Goal: Information Seeking & Learning: Learn about a topic

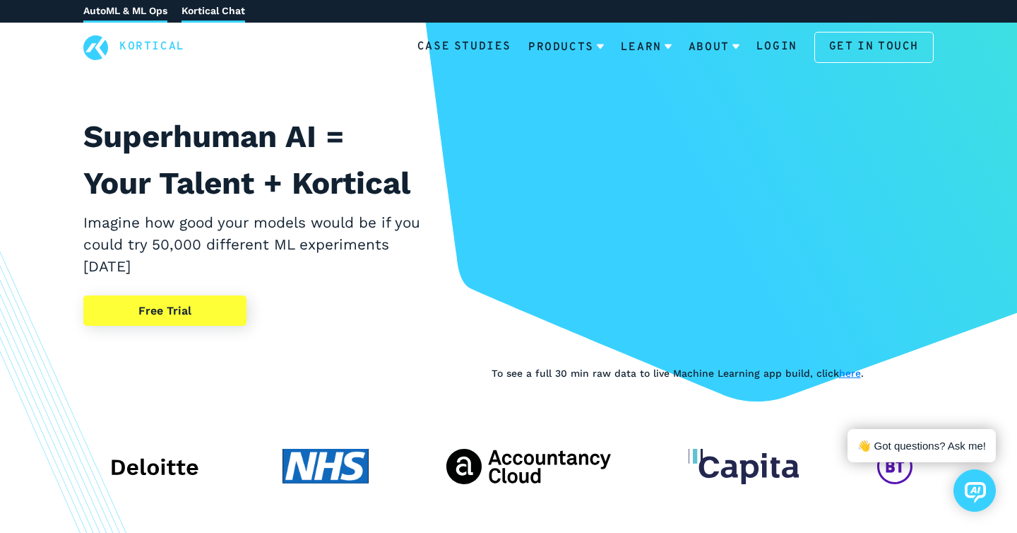
click at [205, 16] on link "Kortical Chat" at bounding box center [214, 11] width 64 height 23
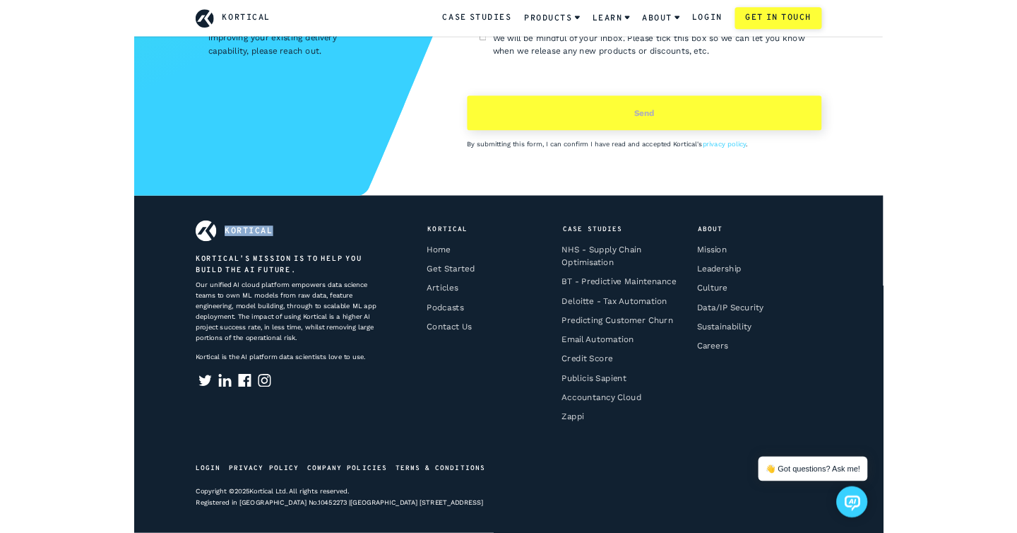
scroll to position [5522, 0]
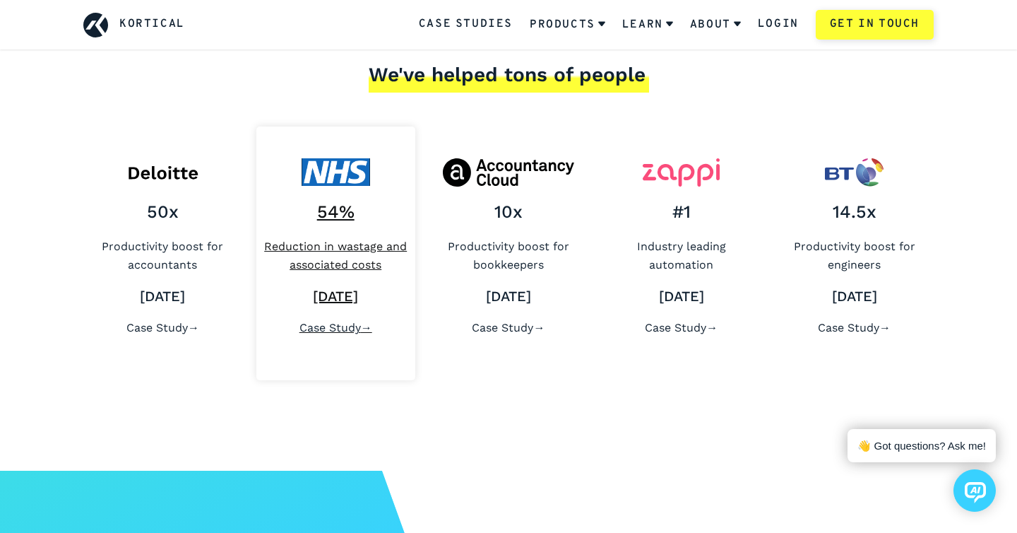
click at [408, 132] on div "54% Reduction in wastage and associated costs [DATE] Case Study →" at bounding box center [335, 253] width 159 height 254
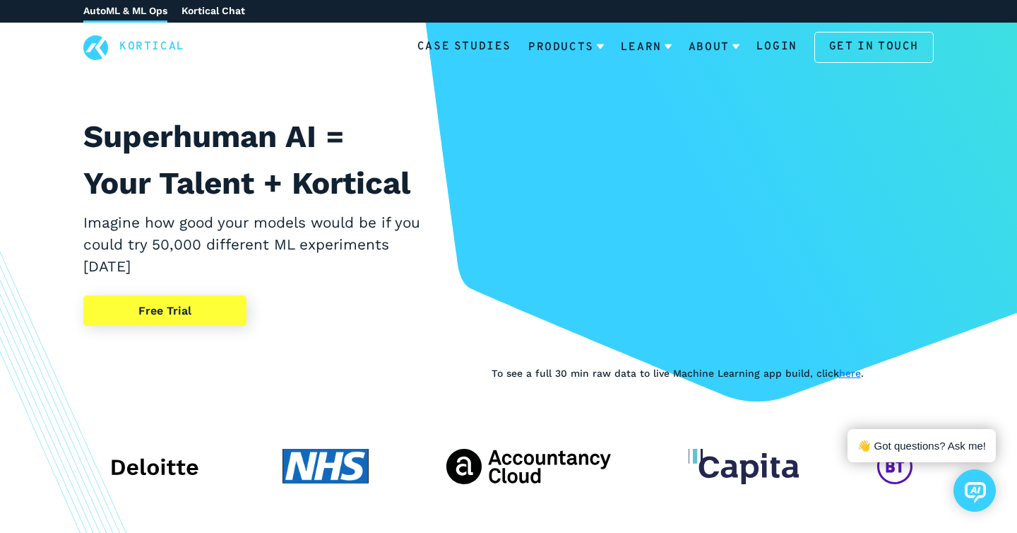
click at [192, 217] on h2 "Imagine how good your models would be if you could try 50,000 different ML expe…" at bounding box center [253, 245] width 340 height 66
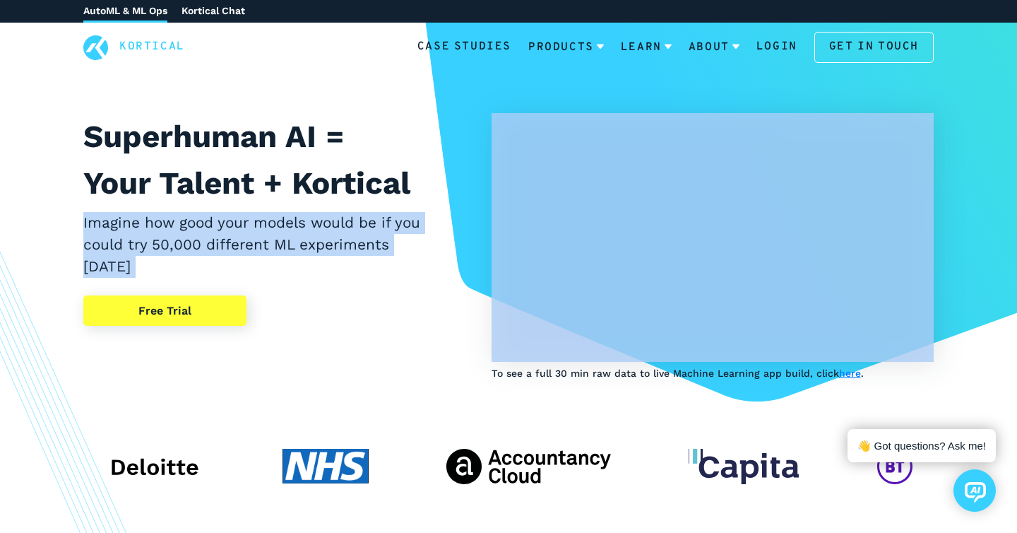
click at [192, 217] on h2 "Imagine how good your models would be if you could try 50,000 different ML expe…" at bounding box center [253, 245] width 340 height 66
copy div "Imagine how good your models would be if you could try 50,000 different ML expe…"
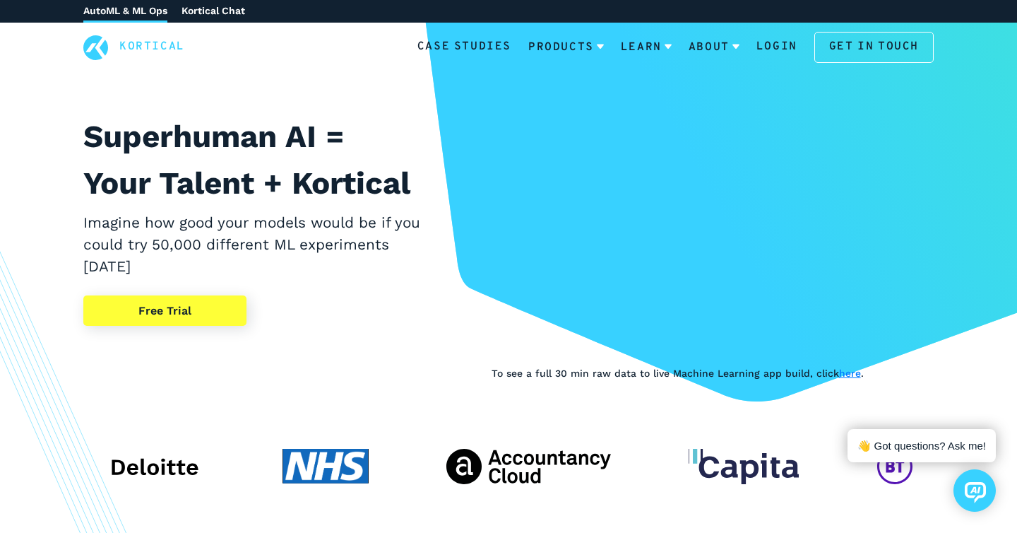
click at [197, 230] on h2 "Imagine how good your models would be if you could try 50,000 different ML expe…" at bounding box center [253, 245] width 340 height 66
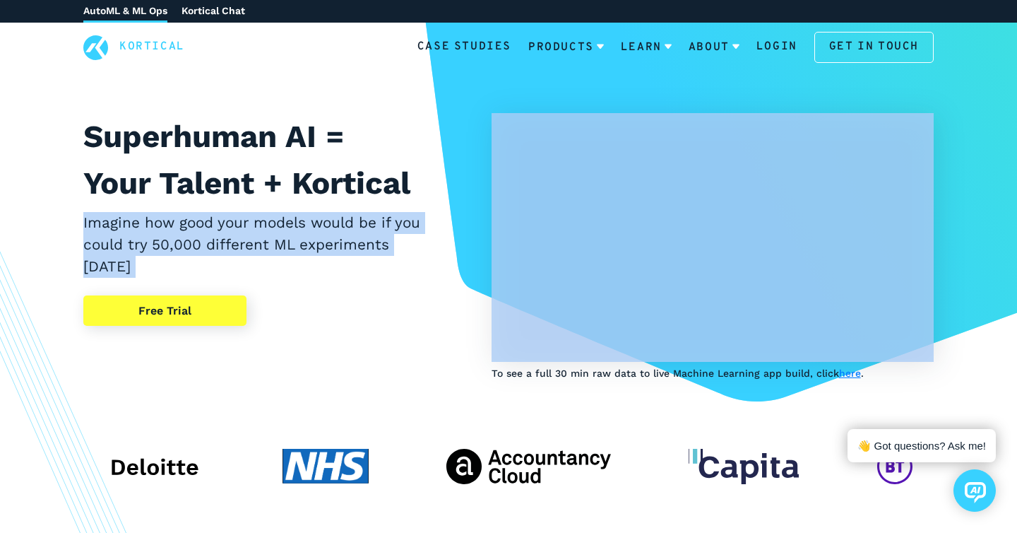
click at [197, 230] on h2 "Imagine how good your models would be if you could try 50,000 different ML expe…" at bounding box center [253, 245] width 340 height 66
copy div "Imagine how good your models would be if you could try 50,000 different ML expe…"
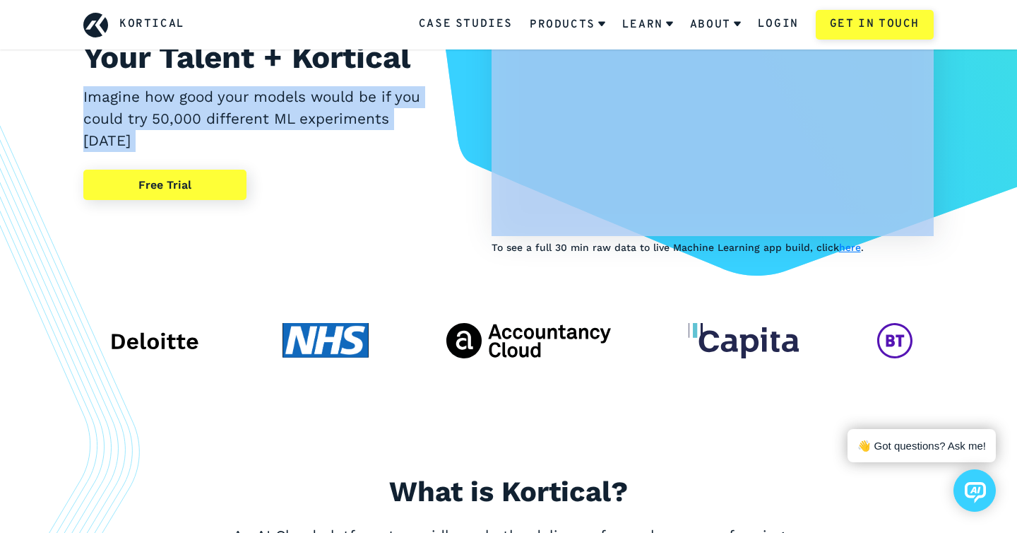
scroll to position [129, 0]
